Goal: Information Seeking & Learning: Learn about a topic

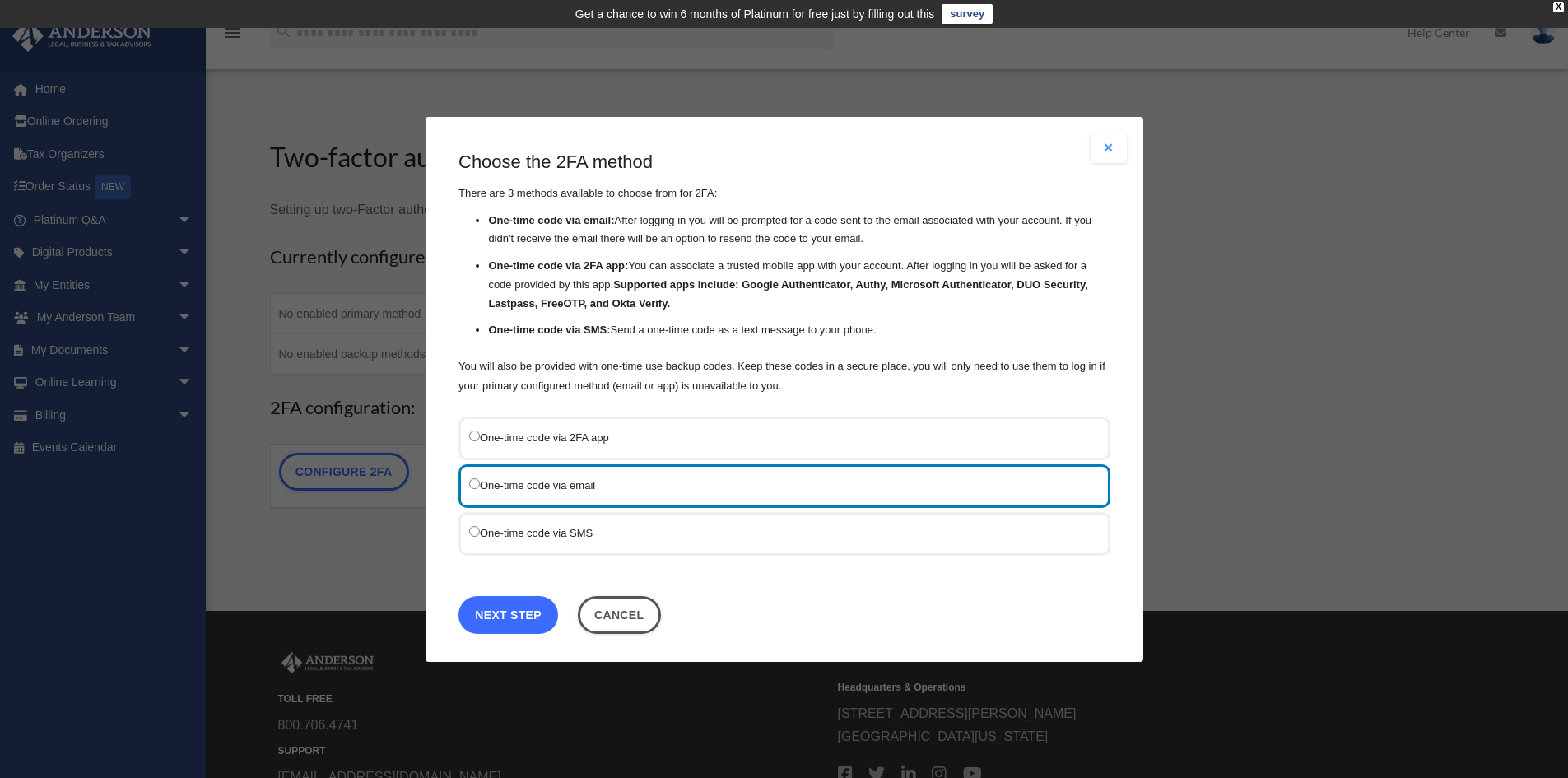
click at [523, 614] on link "Next Step" at bounding box center [508, 614] width 100 height 38
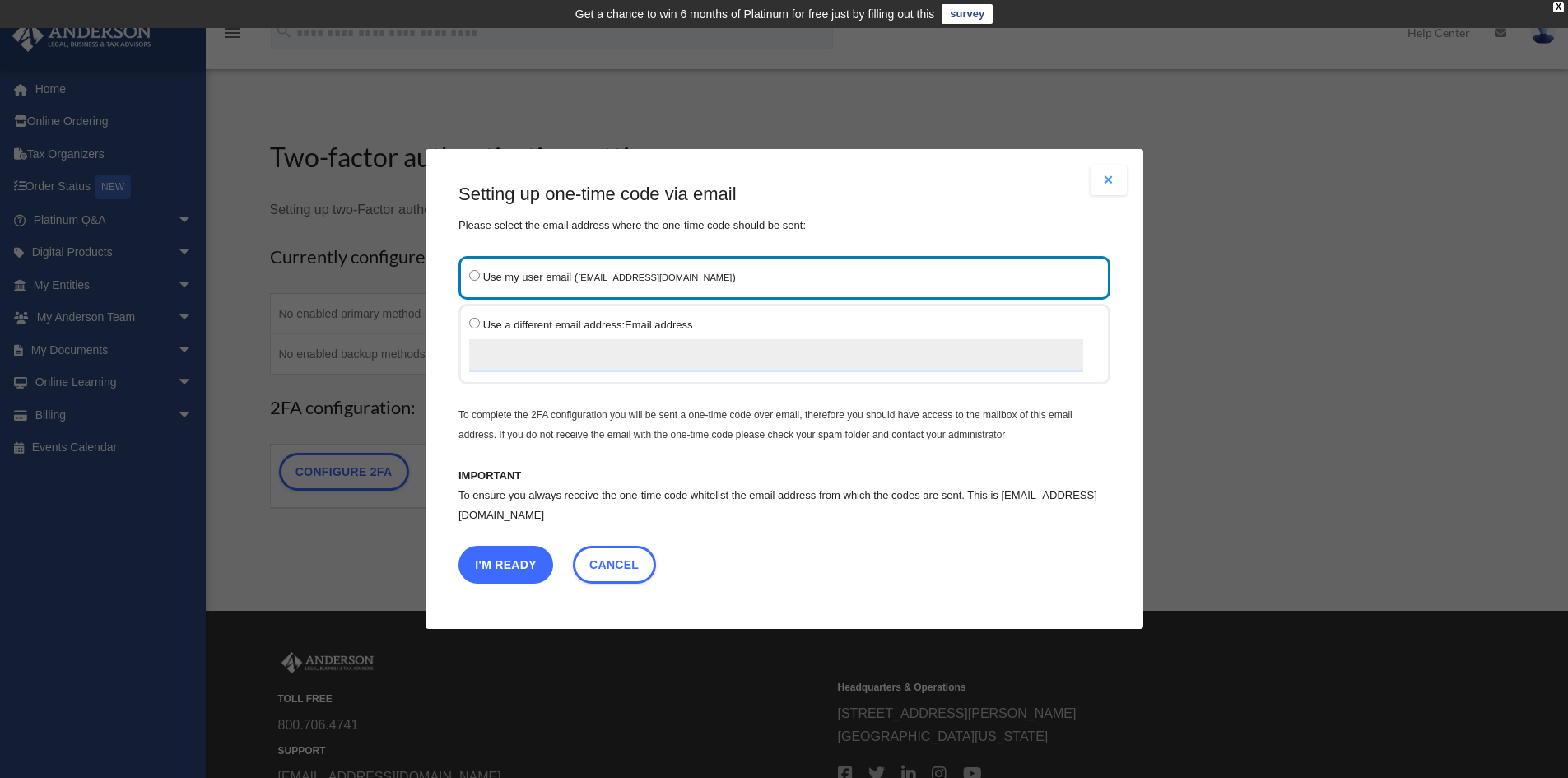
click at [516, 557] on button "I'm Ready" at bounding box center [505, 565] width 94 height 38
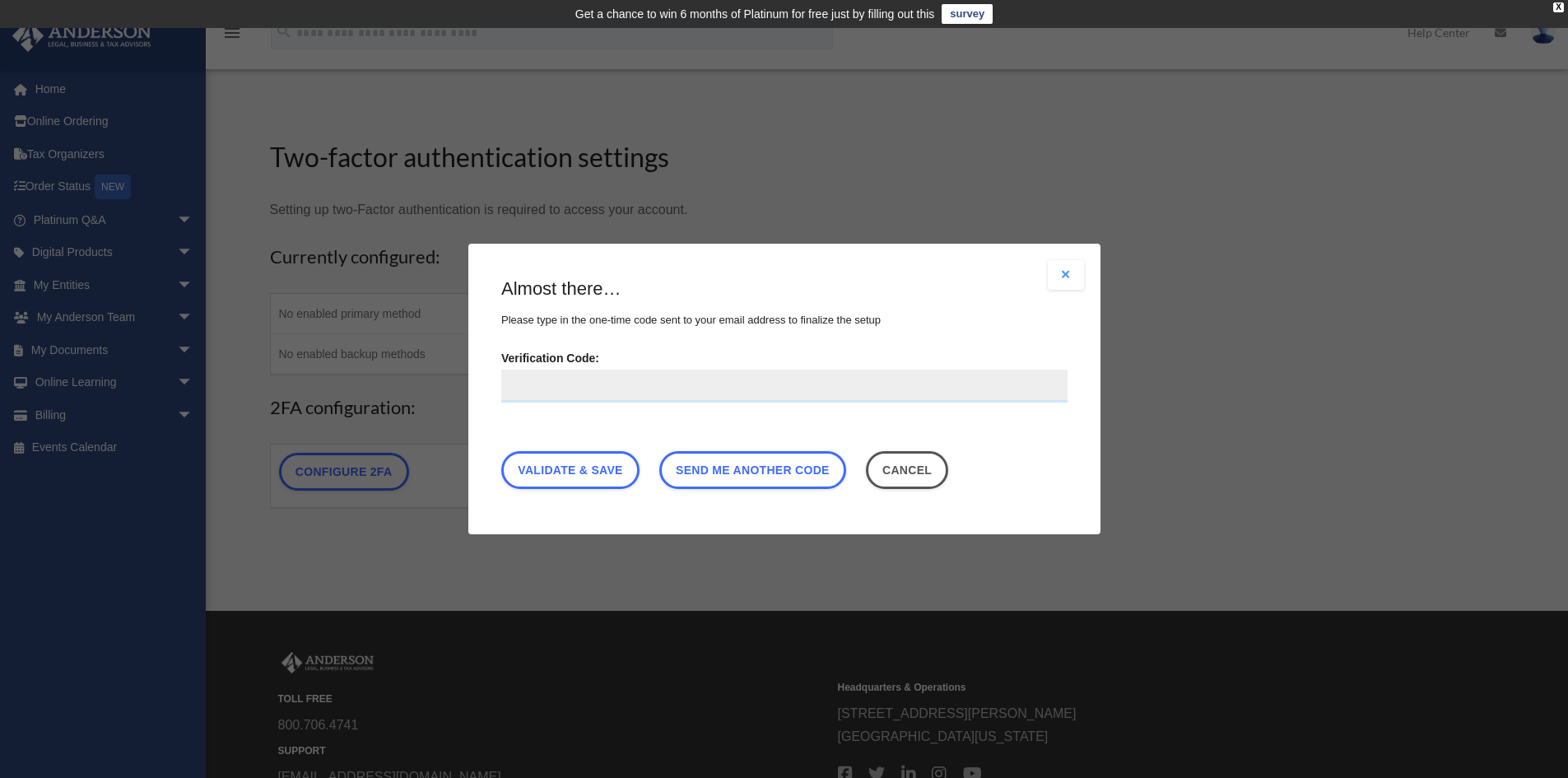
click at [561, 375] on input "Verification Code:" at bounding box center [784, 386] width 566 height 33
type input "******"
click at [598, 471] on link "Validate & Save" at bounding box center [569, 470] width 138 height 38
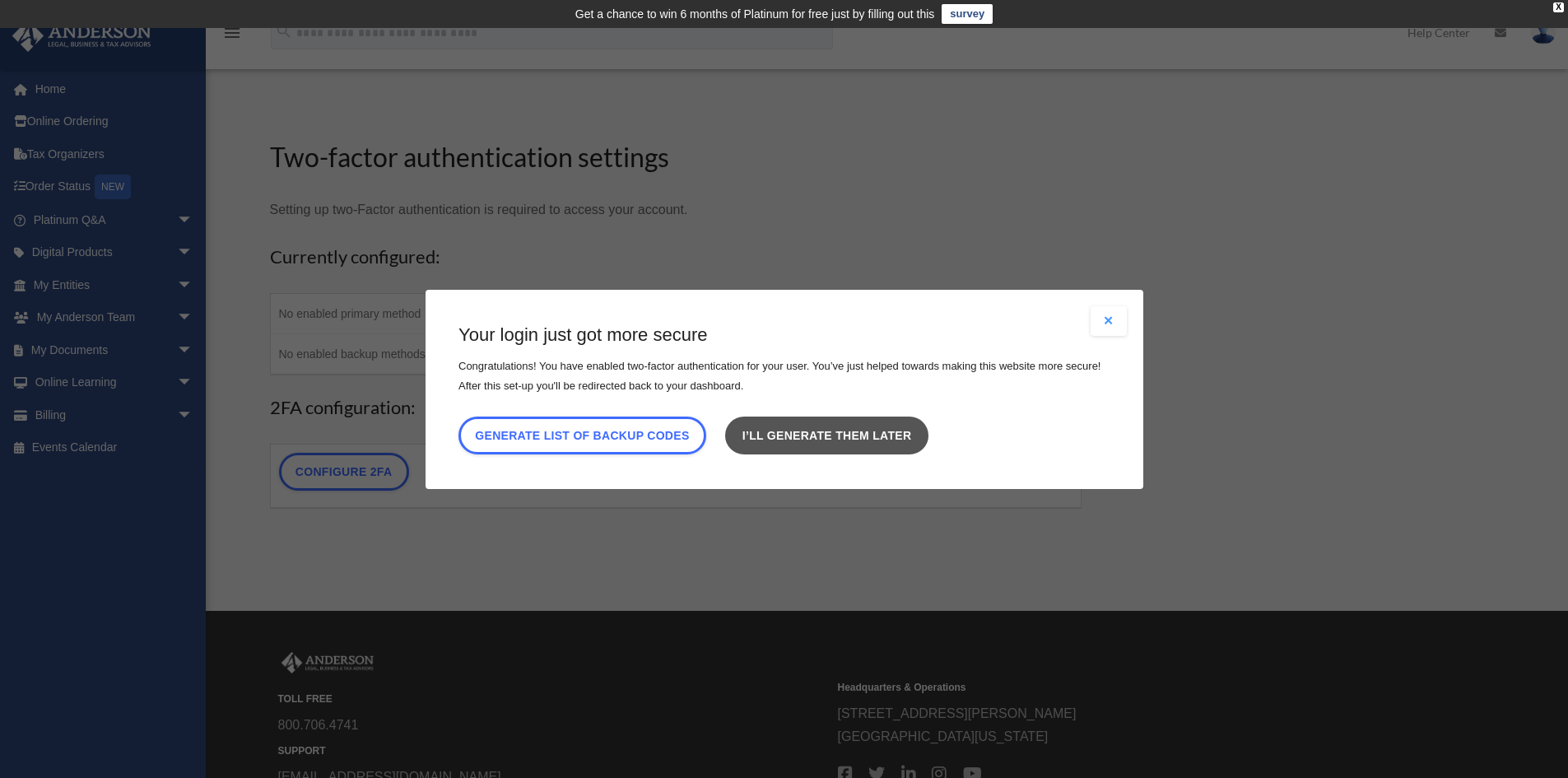
click at [866, 433] on link "I’ll generate them later" at bounding box center [826, 434] width 203 height 38
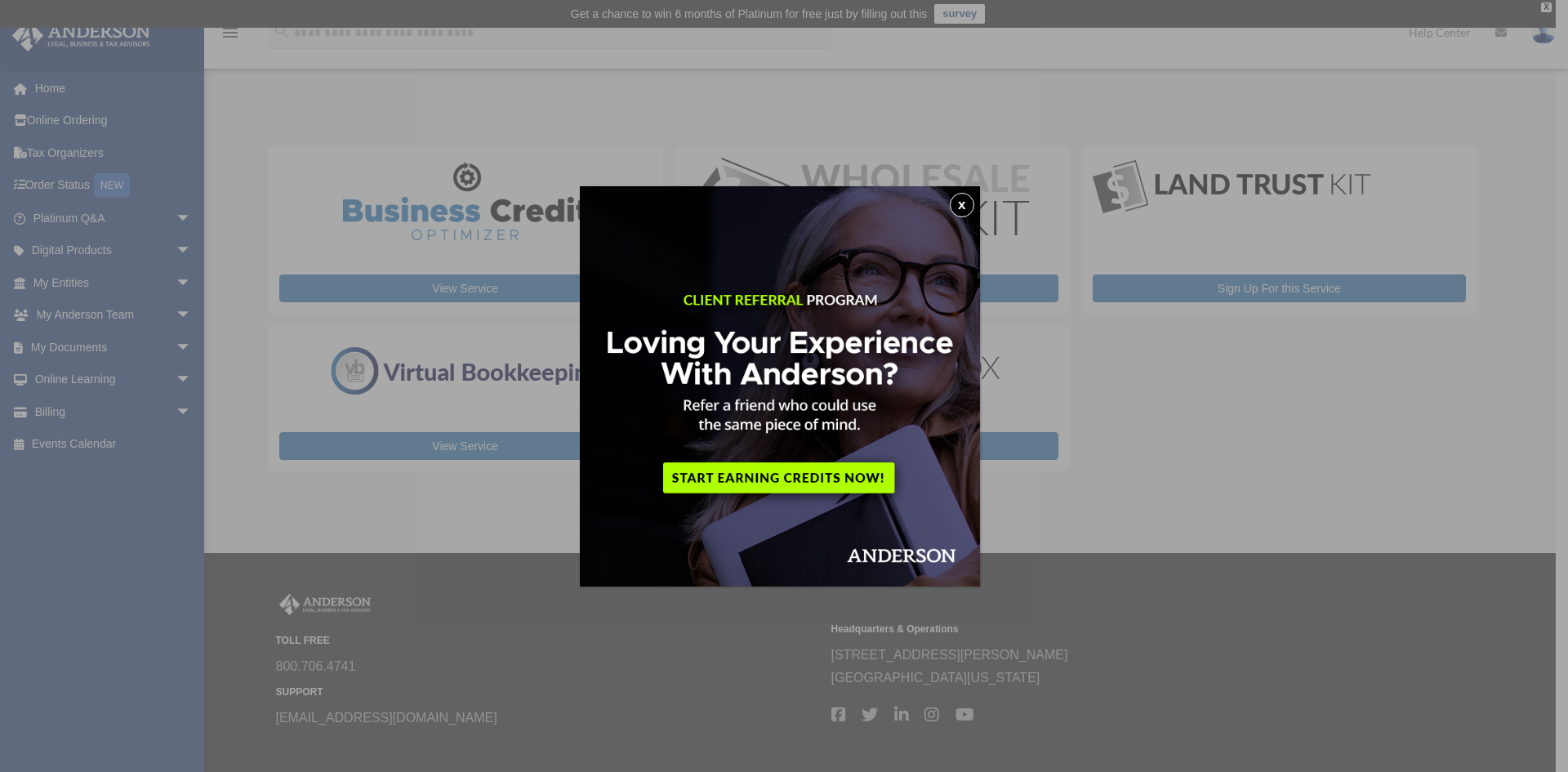
click at [969, 204] on button "x" at bounding box center [962, 205] width 25 height 25
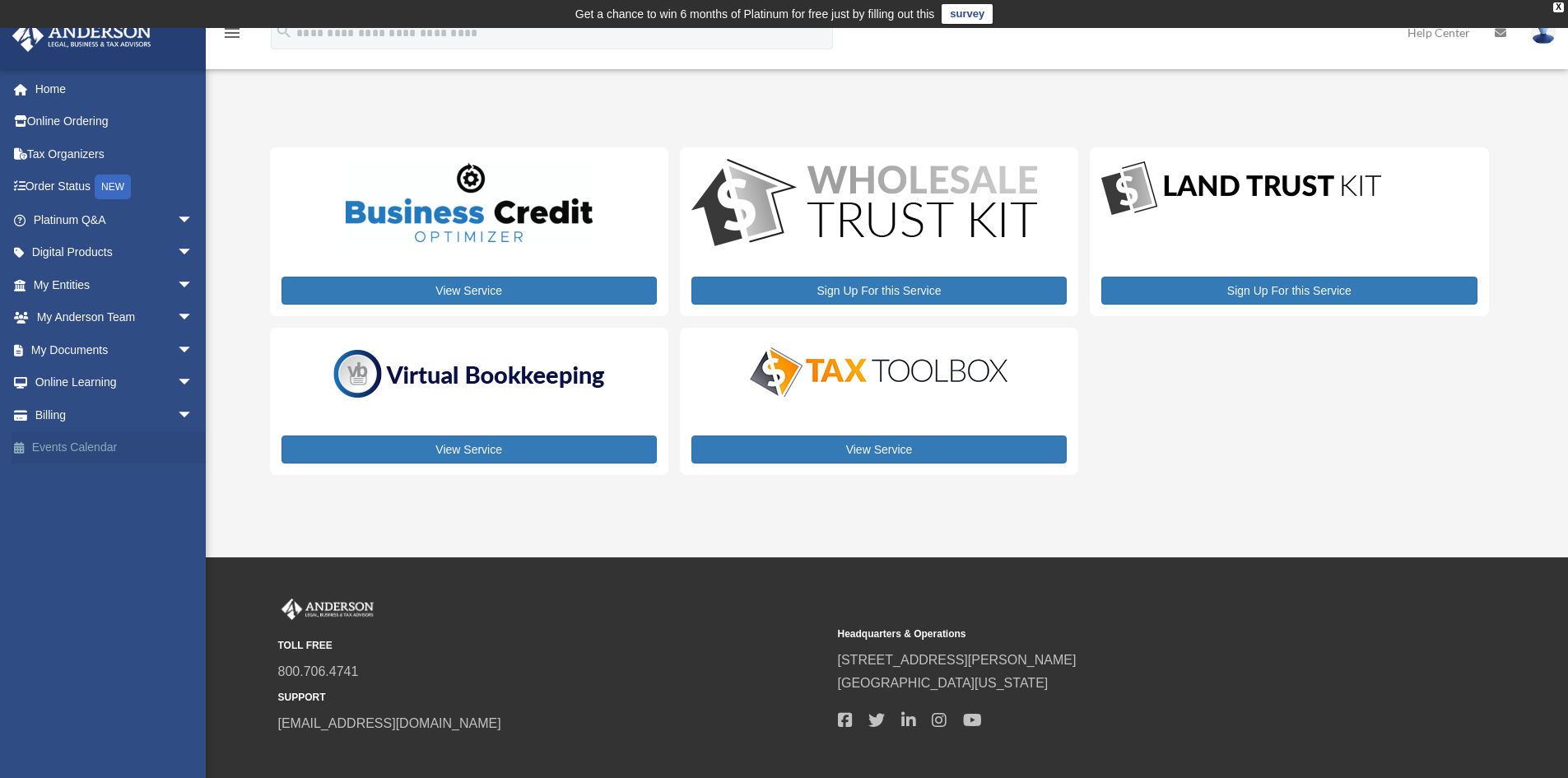
click at [93, 449] on link "Events Calendar" at bounding box center [114, 448] width 206 height 33
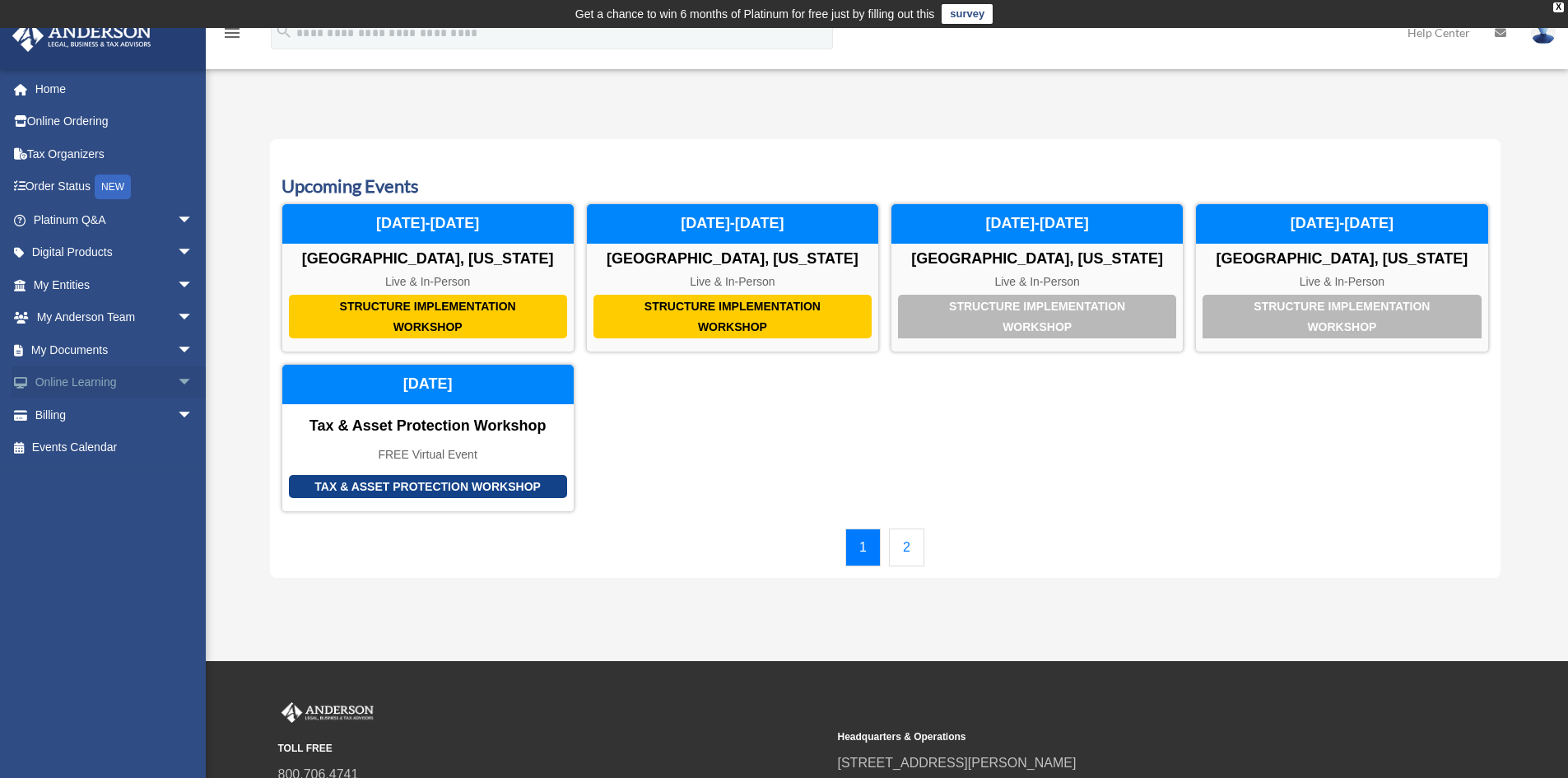
click at [158, 380] on link "Online Learning arrow_drop_down" at bounding box center [114, 383] width 206 height 33
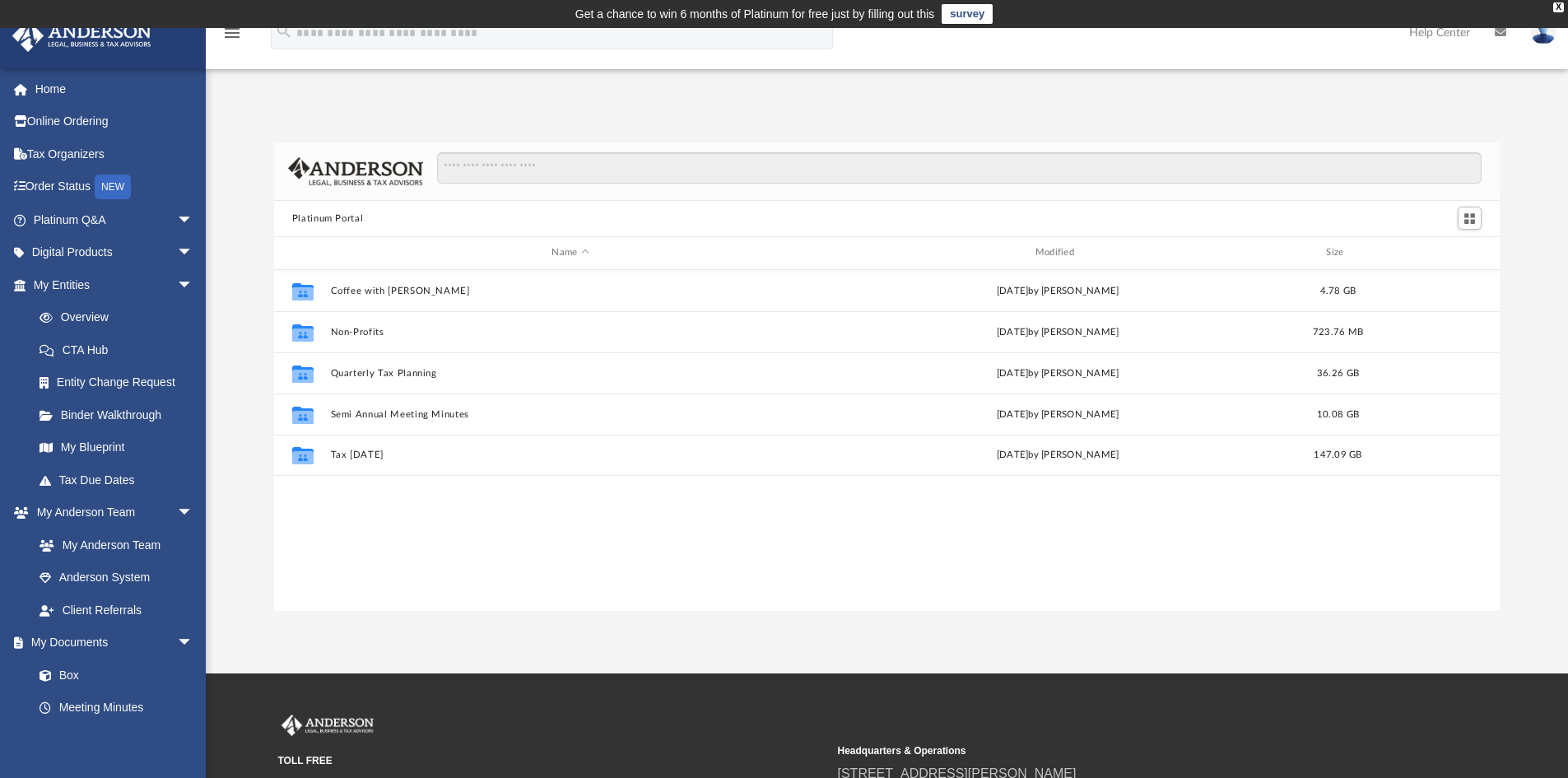
scroll to position [362, 1213]
click at [94, 676] on link "Box" at bounding box center [120, 675] width 195 height 33
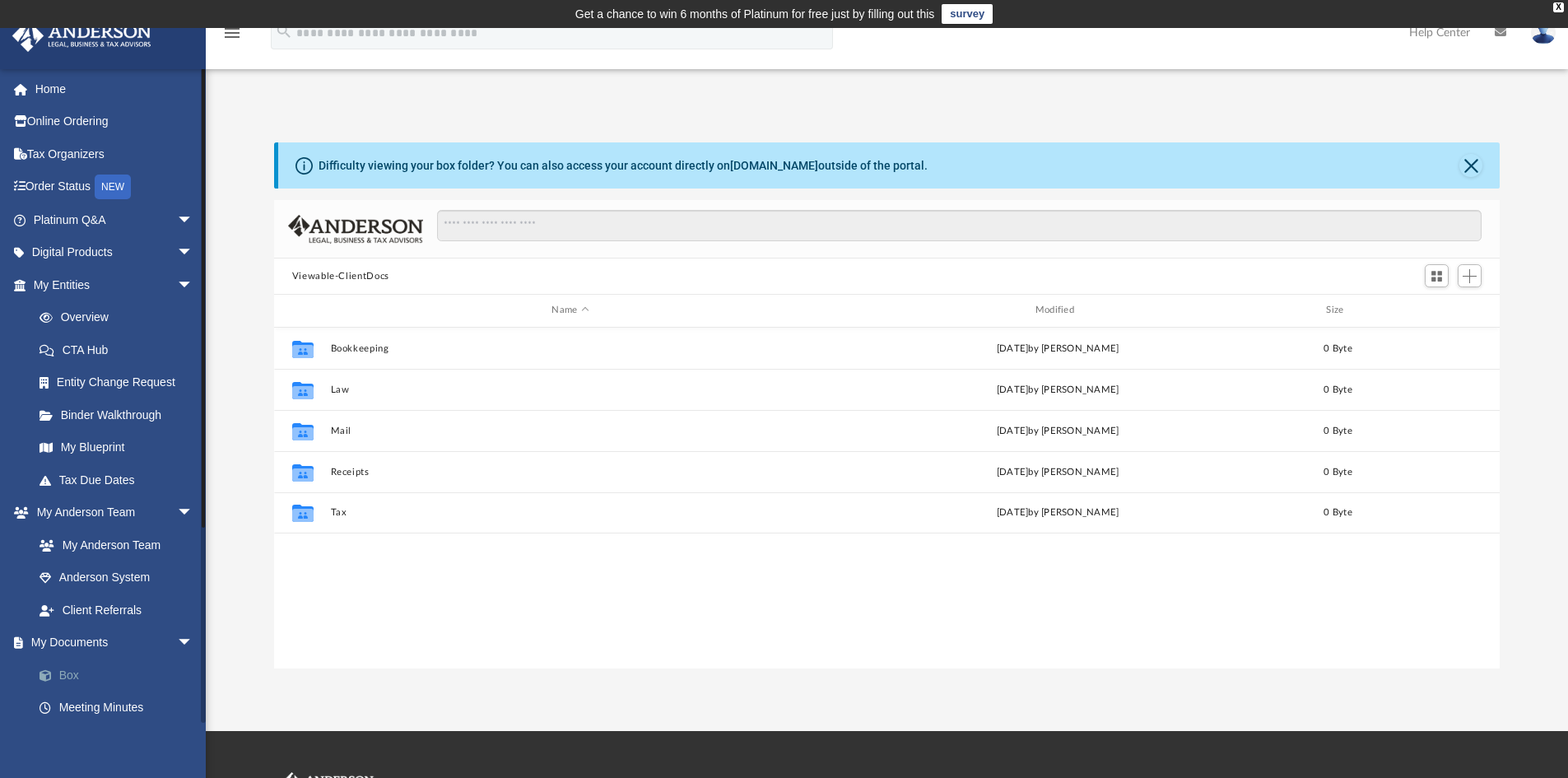
scroll to position [362, 1213]
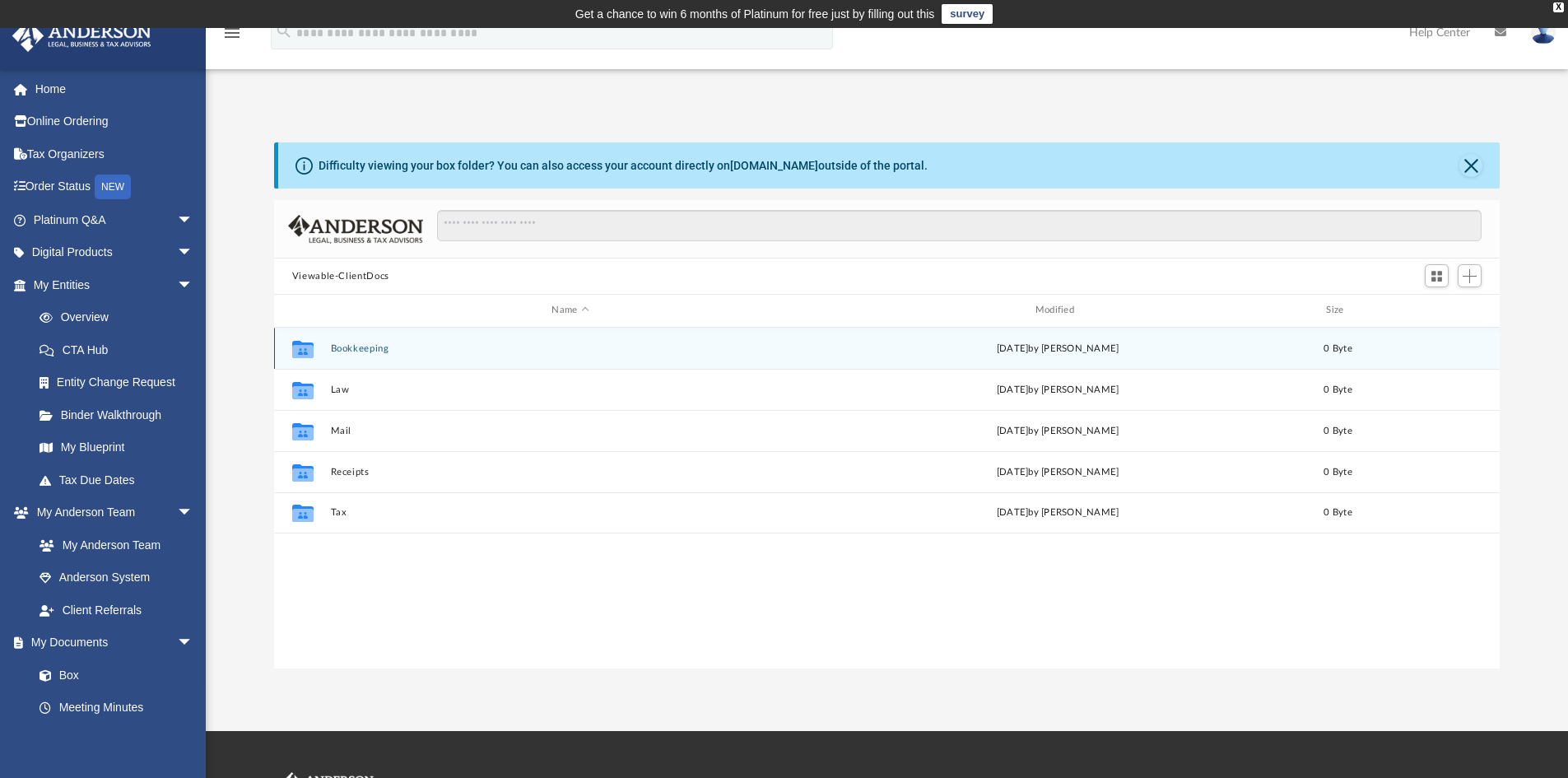
click at [835, 358] on div "Collaborated Folder Bookkeeping Tue Sep 16 2025 by Charles Rogler 0 Byte" at bounding box center [887, 348] width 1226 height 41
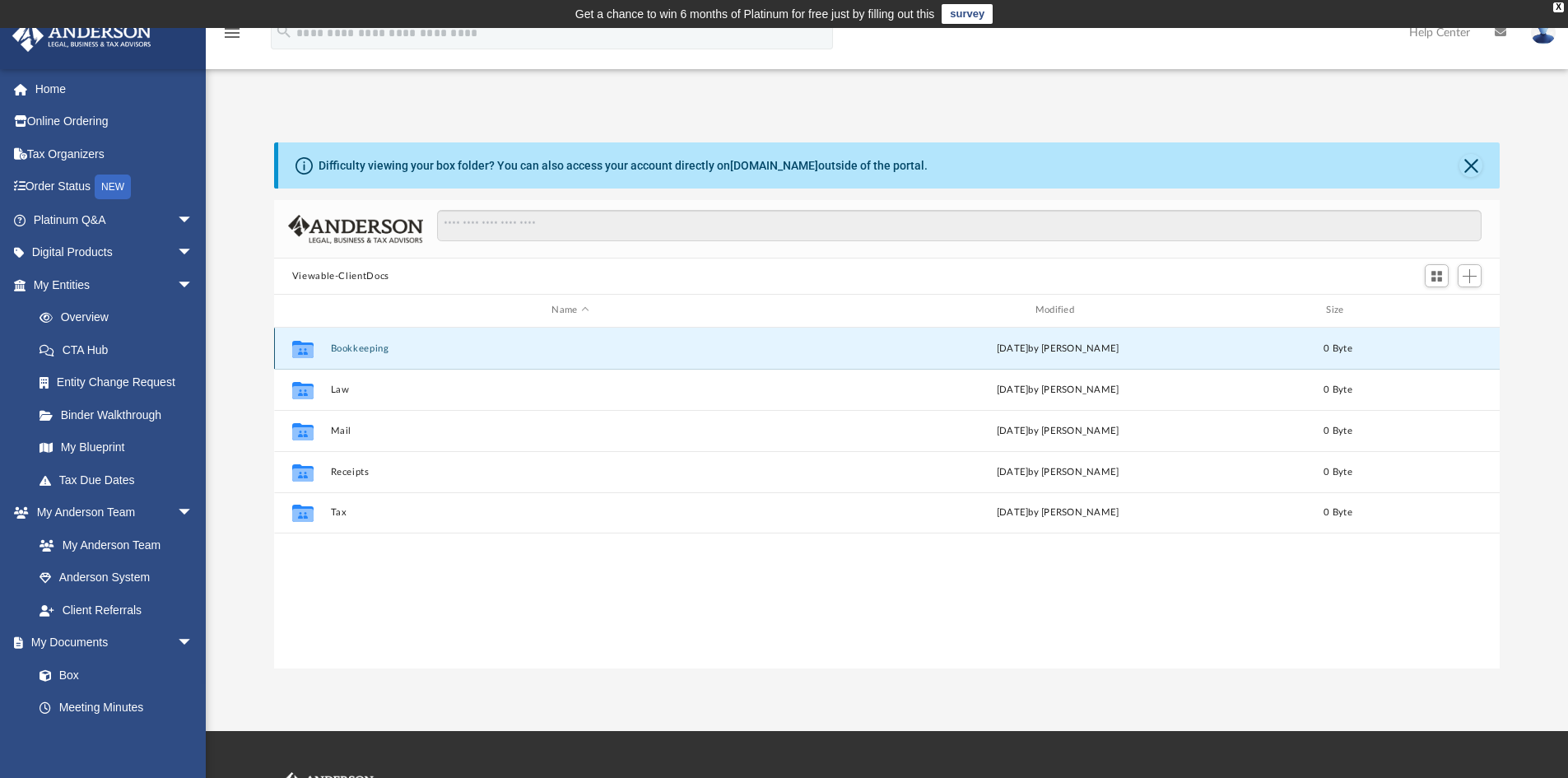
click at [835, 358] on div "Collaborated Folder Bookkeeping Tue Sep 16 2025 by Charles Rogler 0 Byte" at bounding box center [887, 348] width 1226 height 41
click at [314, 352] on icon "Collaborated Folder" at bounding box center [303, 348] width 26 height 26
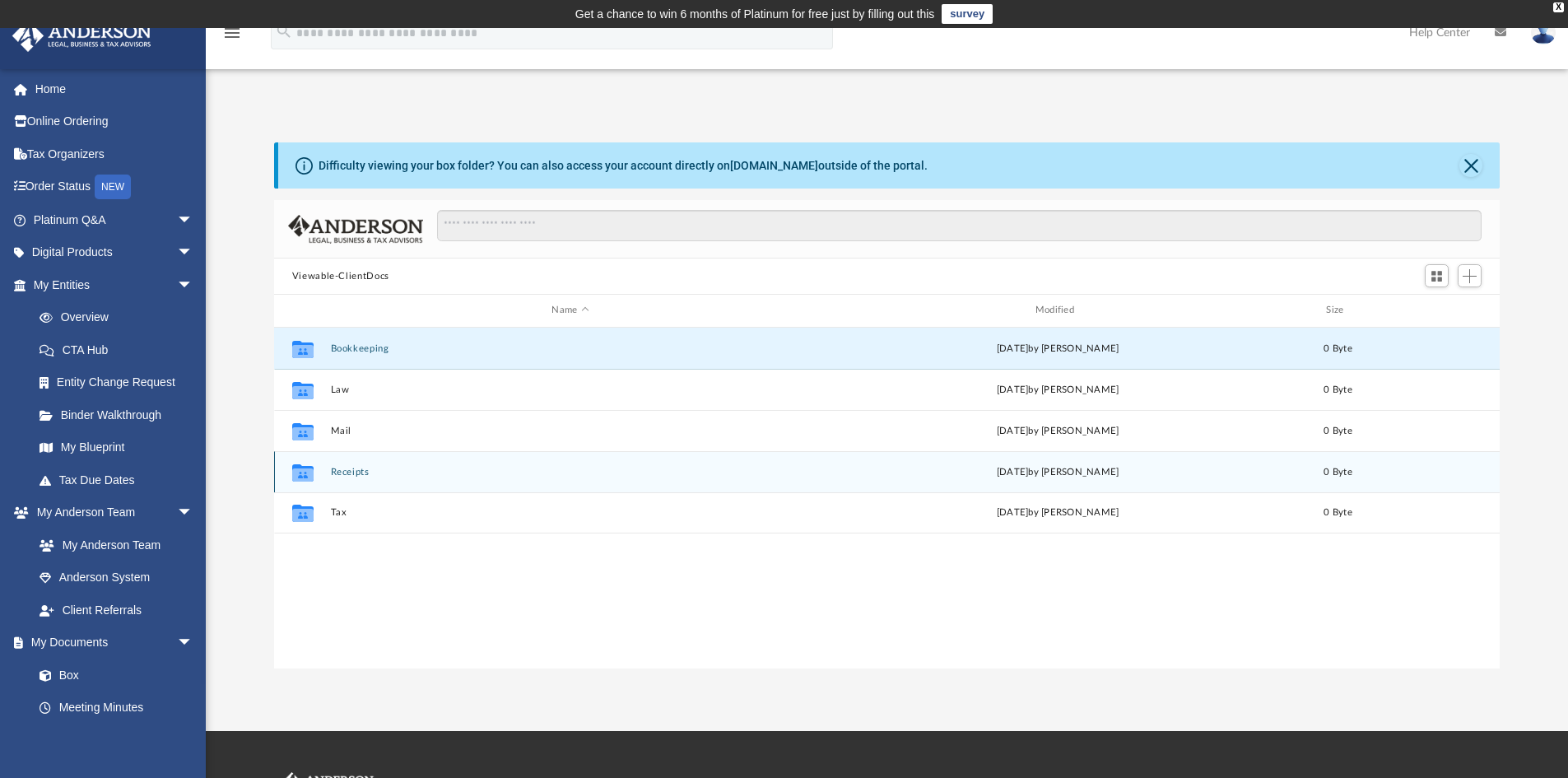
click at [442, 481] on div "Collaborated Folder Receipts Tue Sep 16 2025 by Charles Rogler 0 Byte" at bounding box center [887, 471] width 1226 height 41
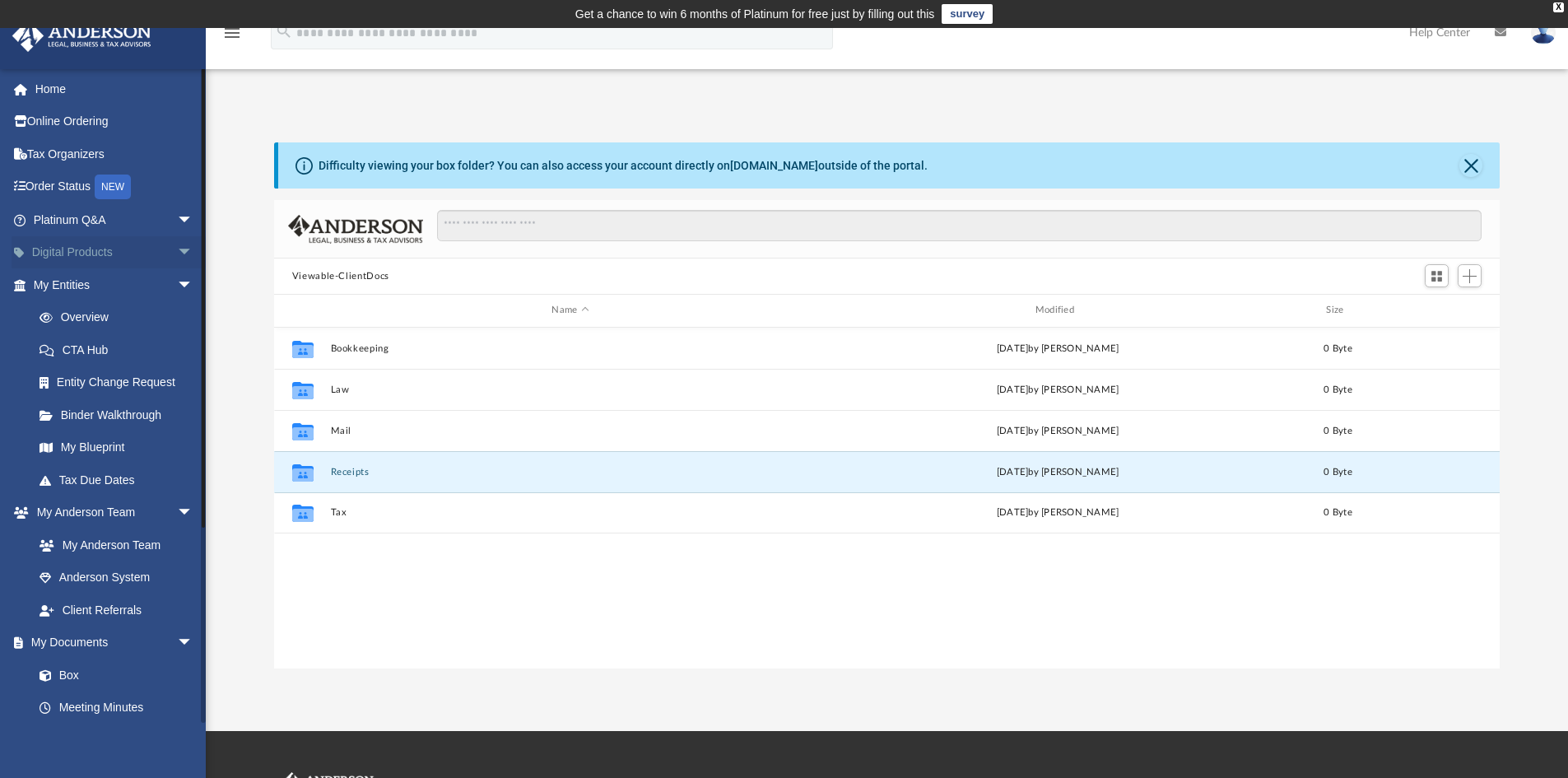
click at [100, 253] on link "Digital Products arrow_drop_down" at bounding box center [114, 253] width 206 height 33
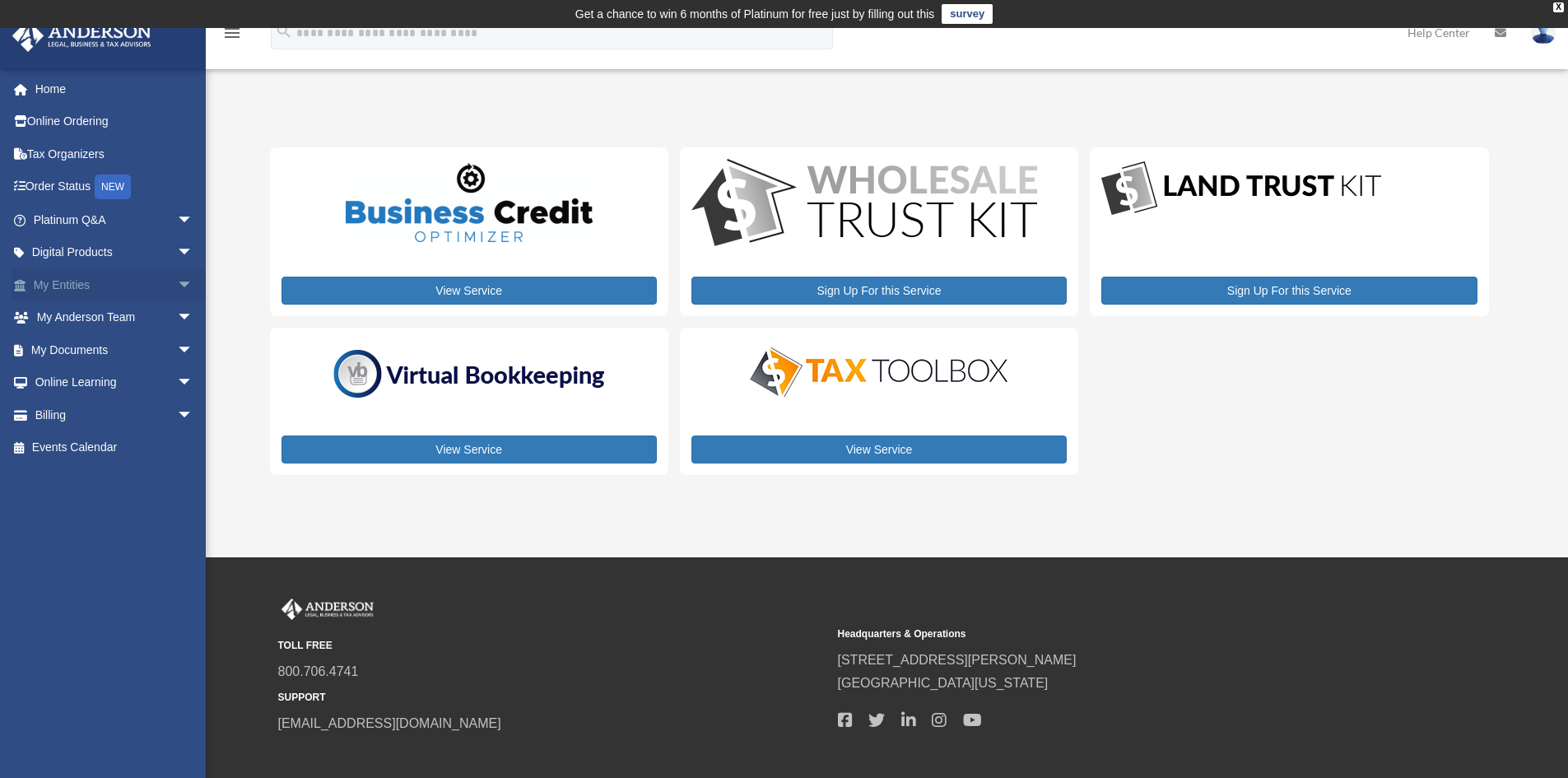
click at [64, 279] on link "My Entities arrow_drop_down" at bounding box center [114, 285] width 206 height 33
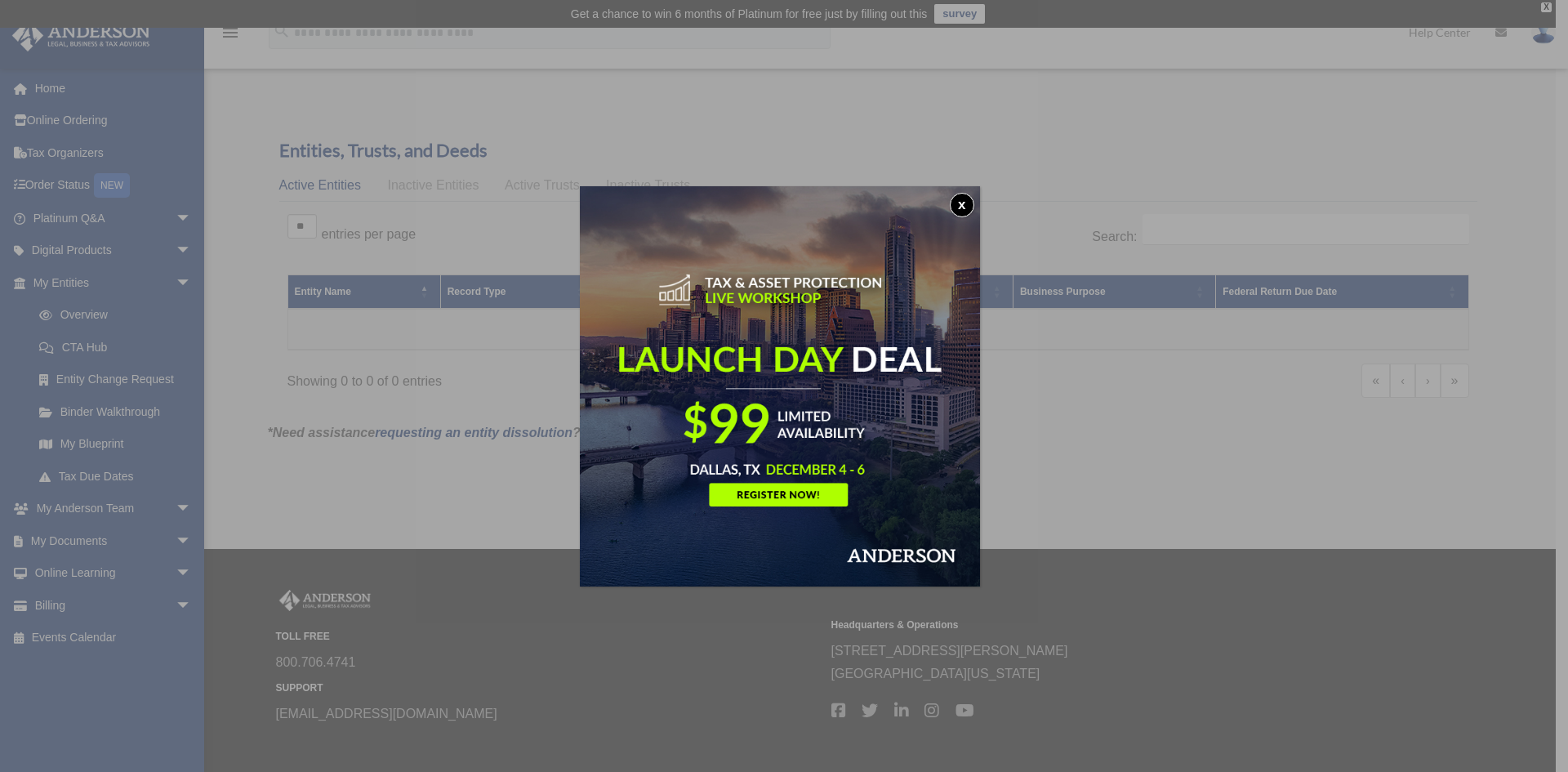
click at [963, 210] on button "x" at bounding box center [962, 205] width 25 height 25
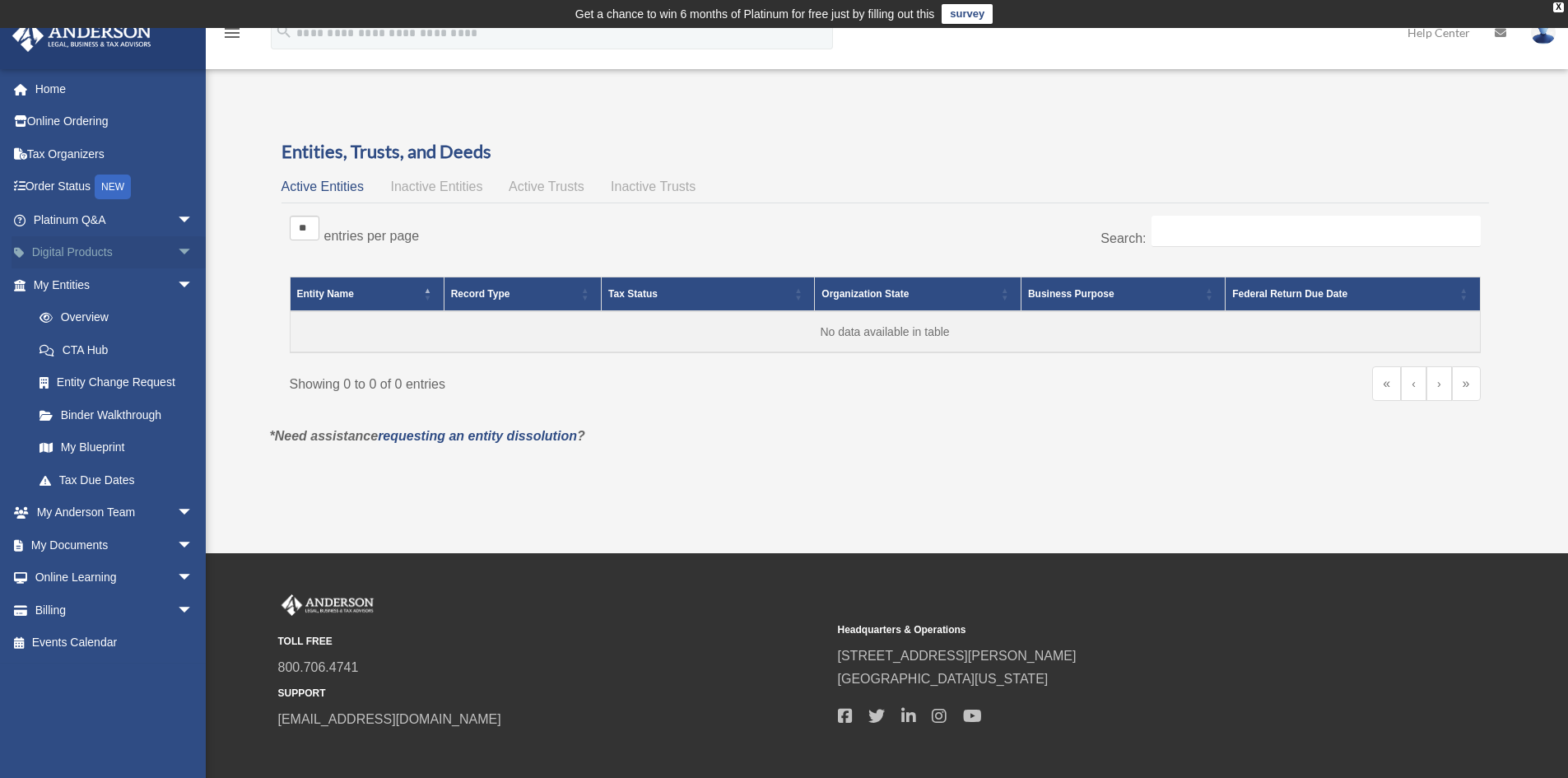
click at [85, 253] on link "Digital Products arrow_drop_down" at bounding box center [114, 253] width 206 height 33
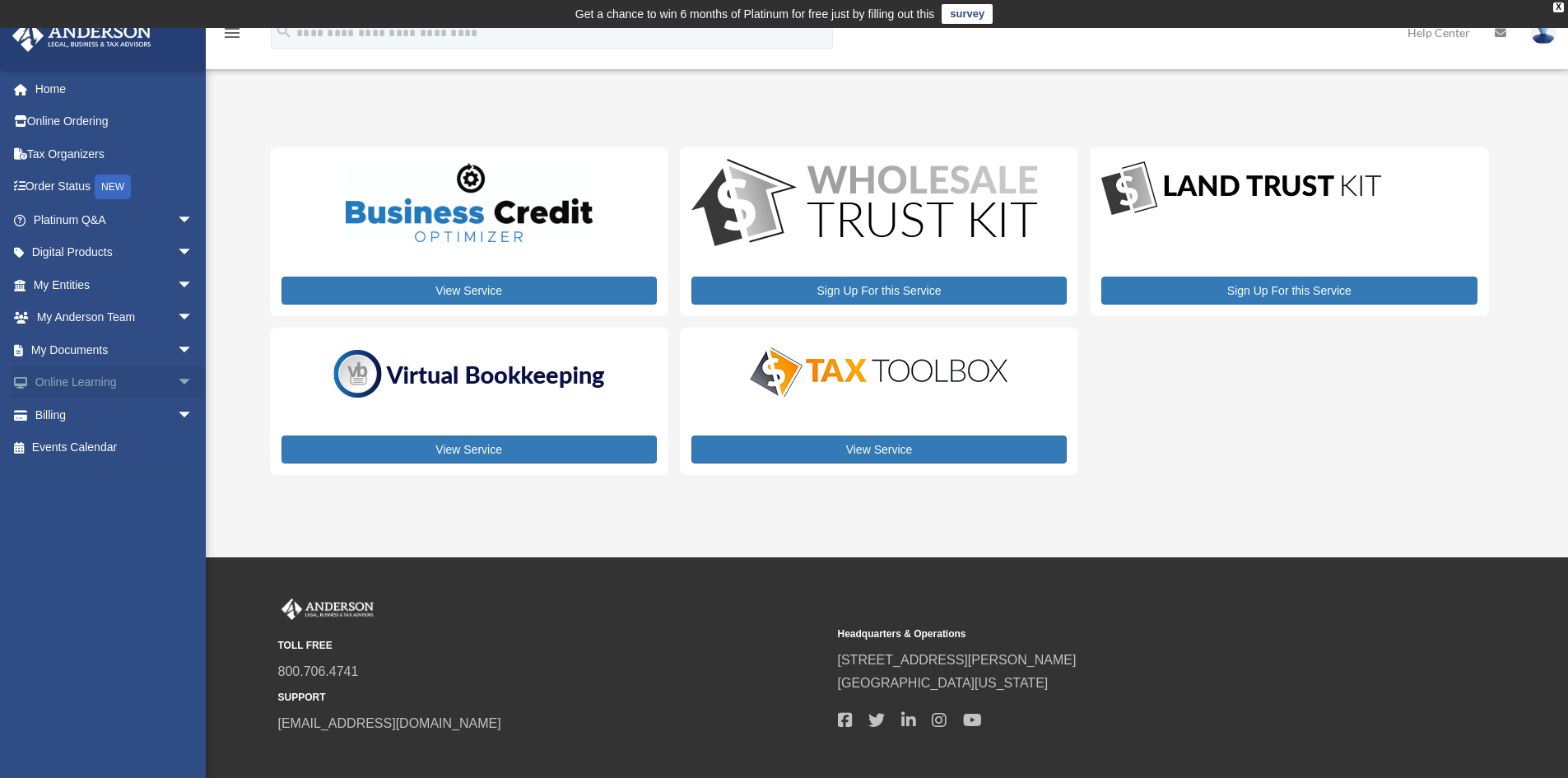
click at [73, 384] on link "Online Learning arrow_drop_down" at bounding box center [114, 383] width 206 height 33
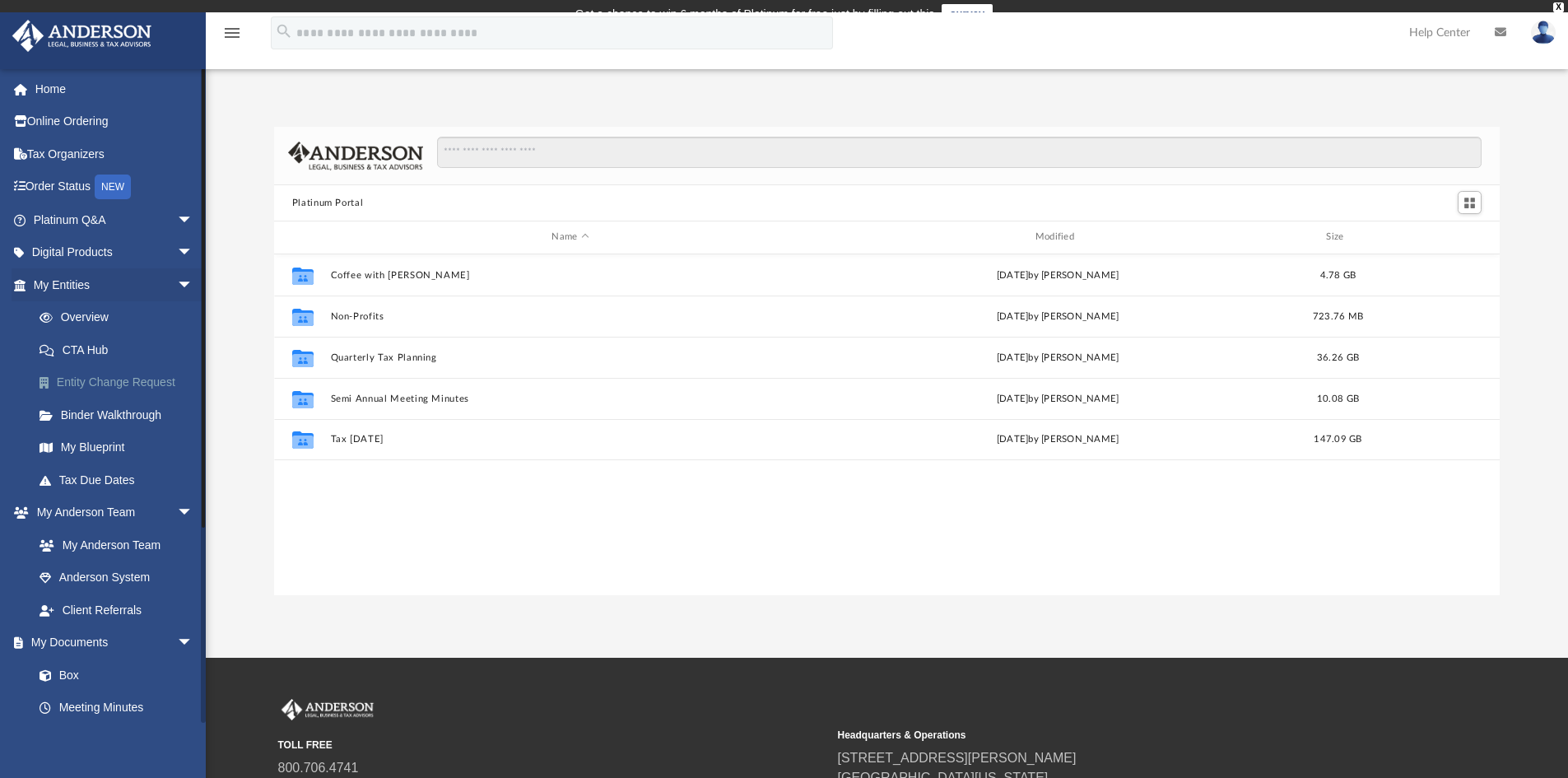
scroll to position [362, 1213]
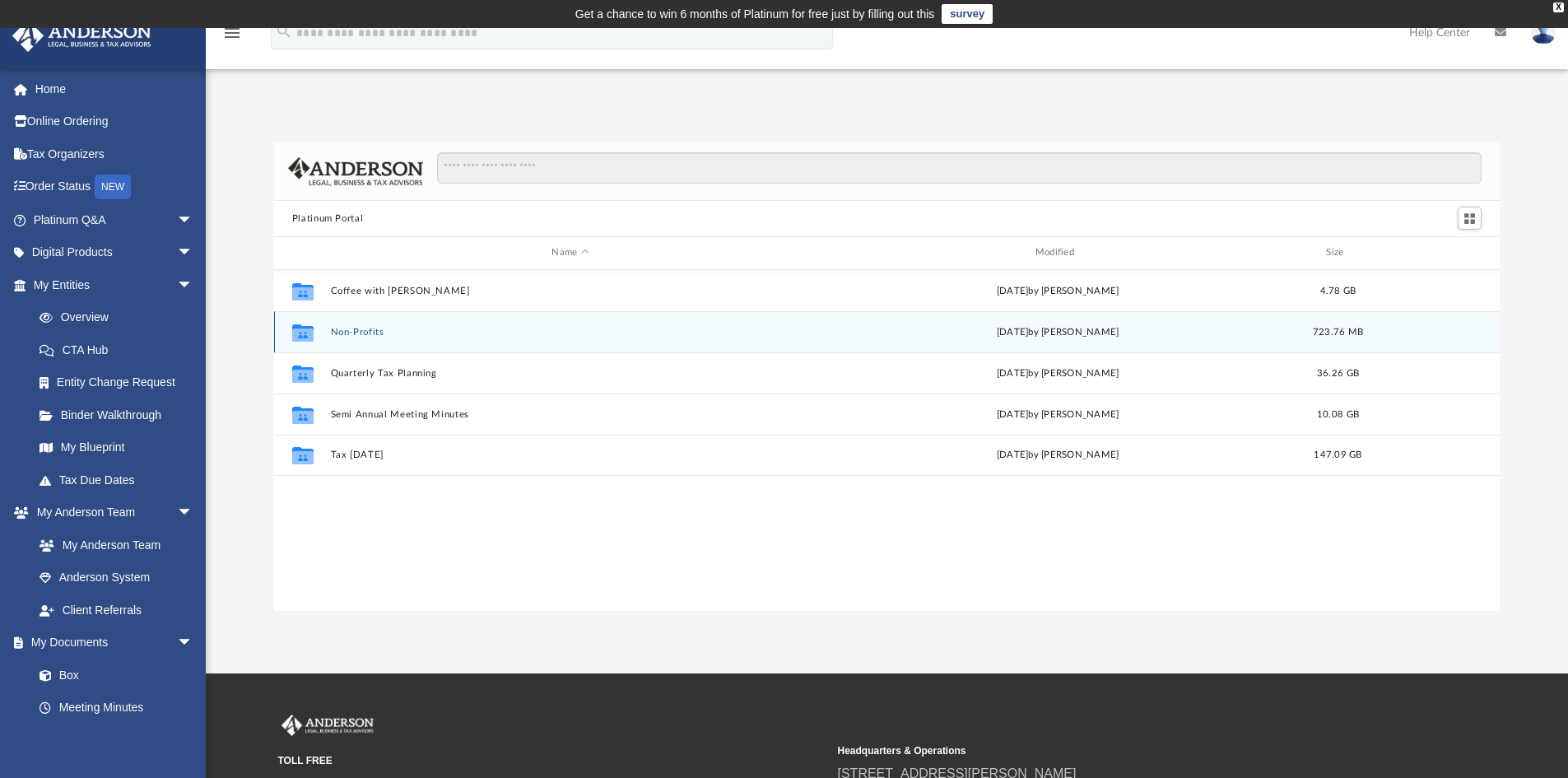
click at [360, 339] on div "Collaborated Folder Non-Profits [DATE] by [PERSON_NAME] 723.76 MB" at bounding box center [887, 332] width 1226 height 41
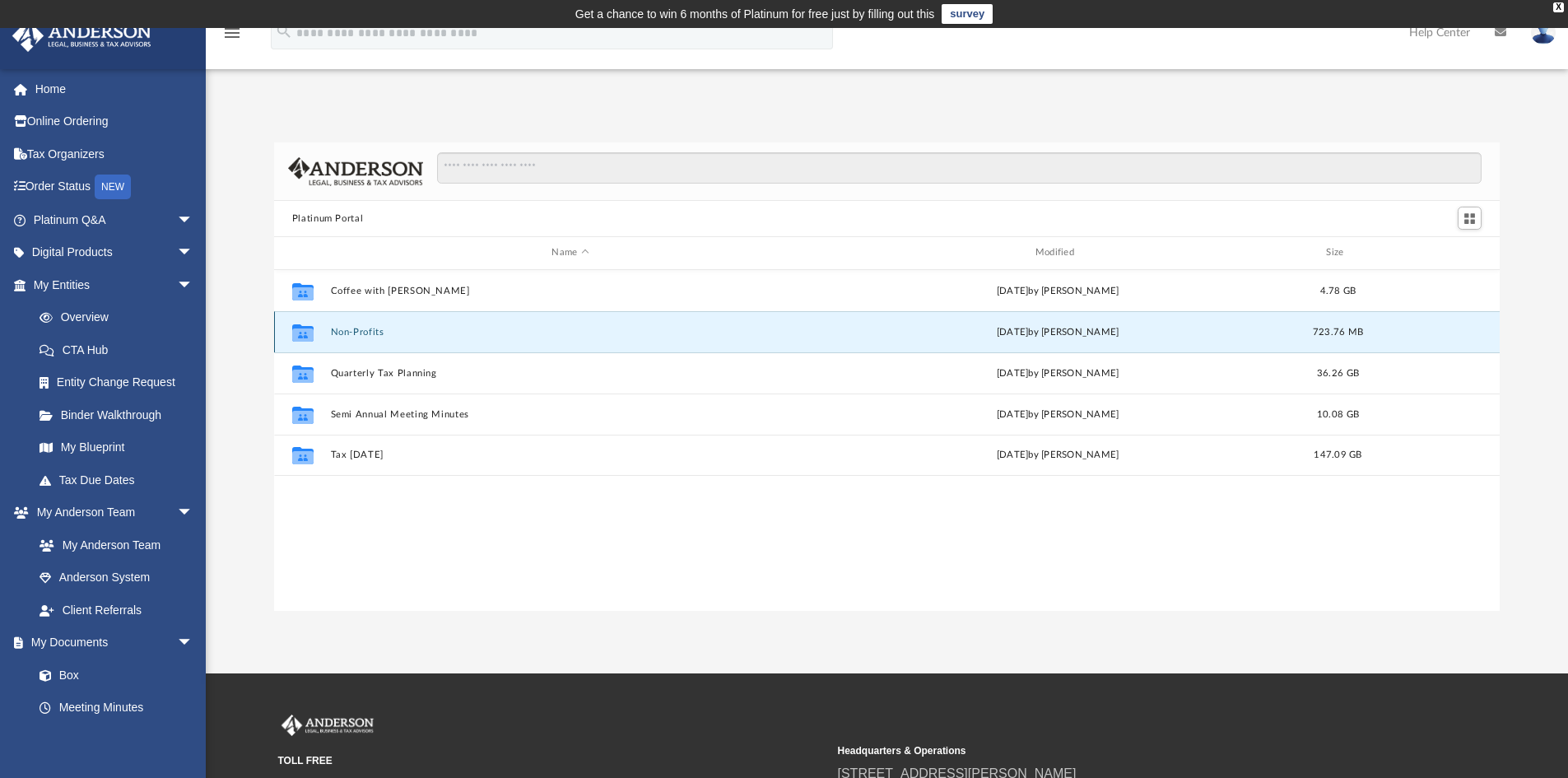
click at [309, 333] on icon "grid" at bounding box center [303, 334] width 21 height 13
click at [303, 335] on icon "grid" at bounding box center [303, 334] width 21 height 13
click at [549, 173] on input "Search files and folders" at bounding box center [959, 168] width 1044 height 31
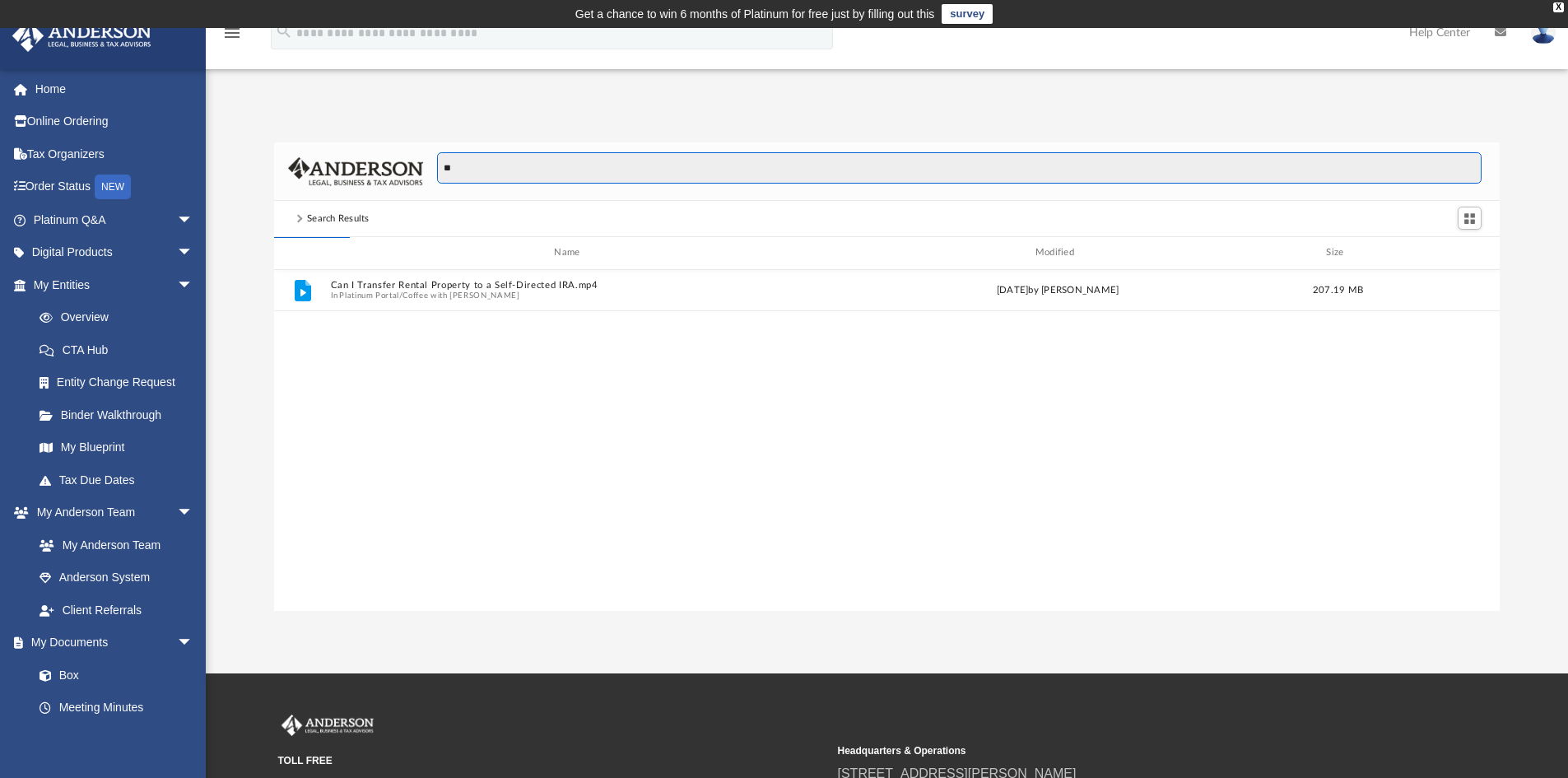
type input "*"
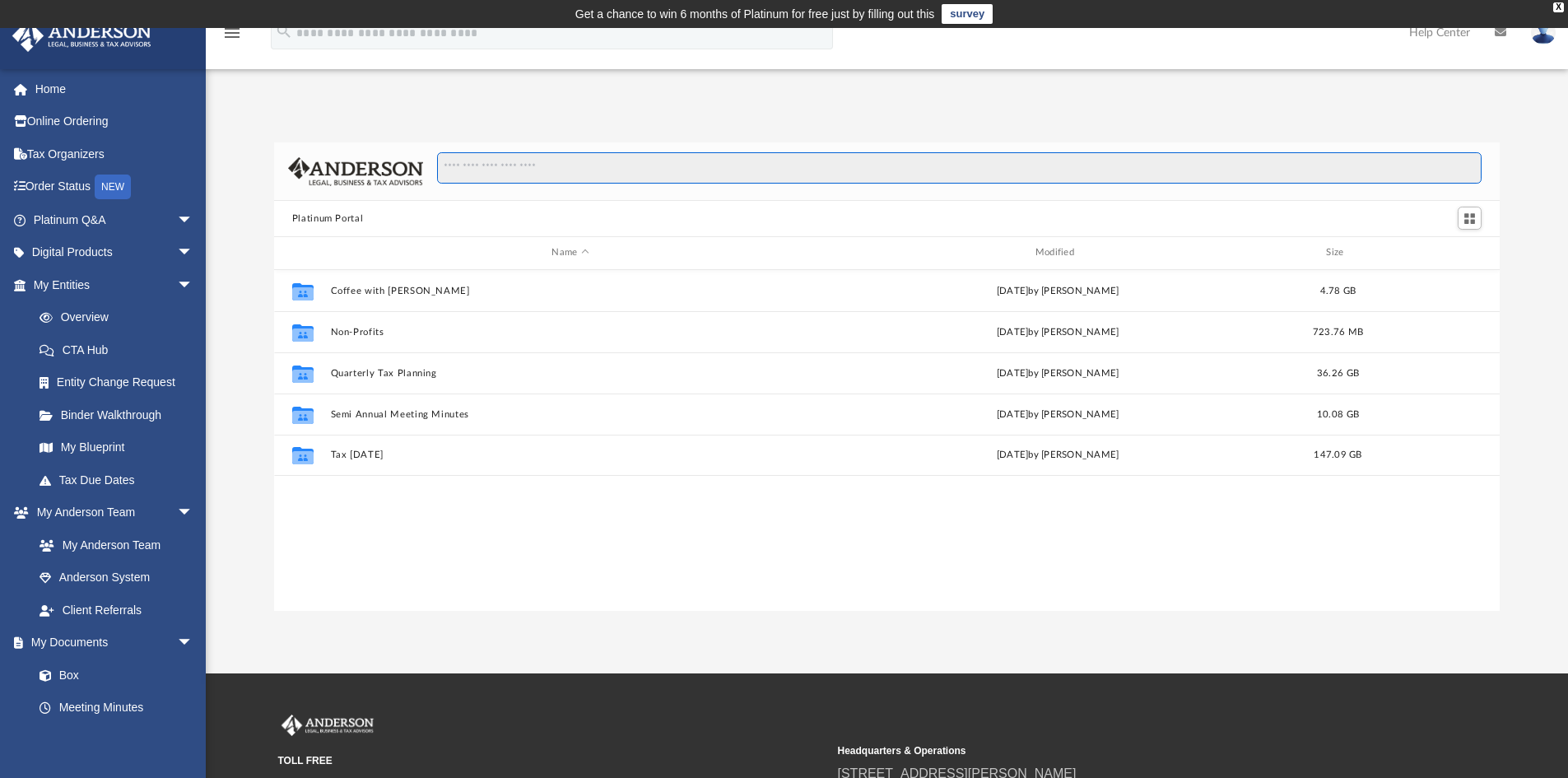
click at [516, 171] on input "Search files and folders" at bounding box center [959, 168] width 1044 height 31
click at [71, 226] on link "Platinum Q&A arrow_drop_down" at bounding box center [114, 220] width 206 height 33
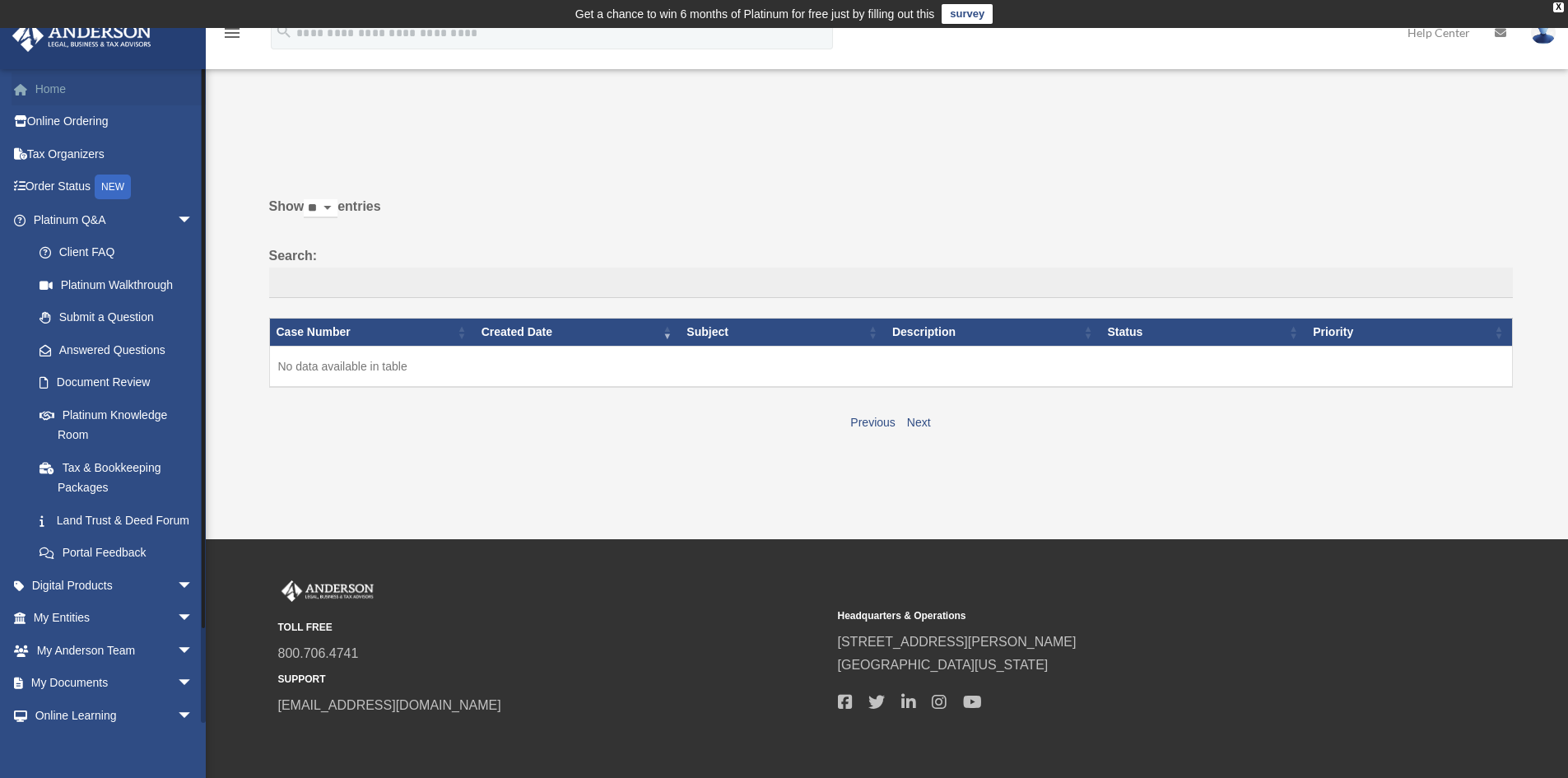
click at [56, 83] on link "Home" at bounding box center [114, 89] width 206 height 33
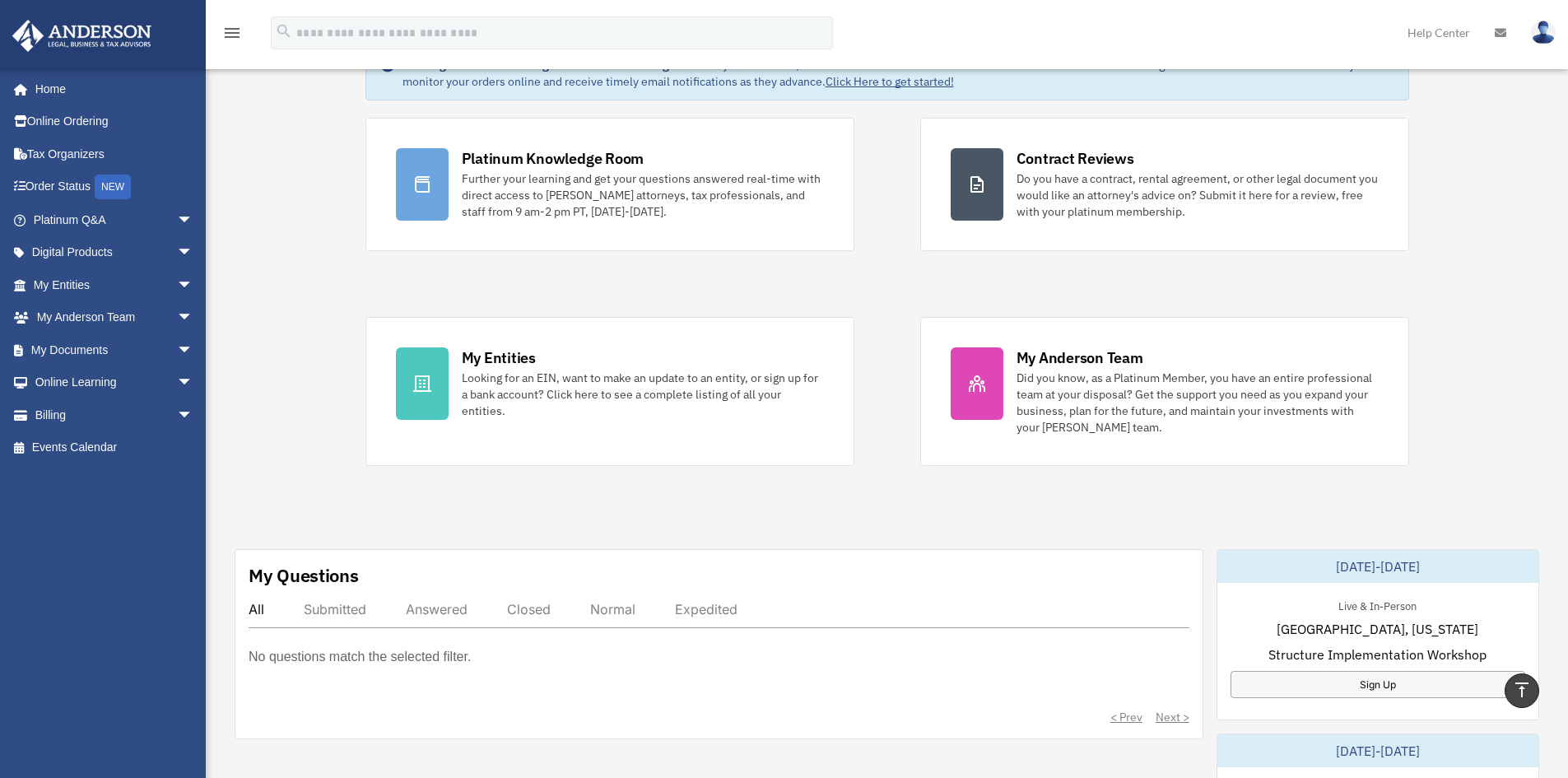
scroll to position [82, 0]
